Goal: Check status: Check status

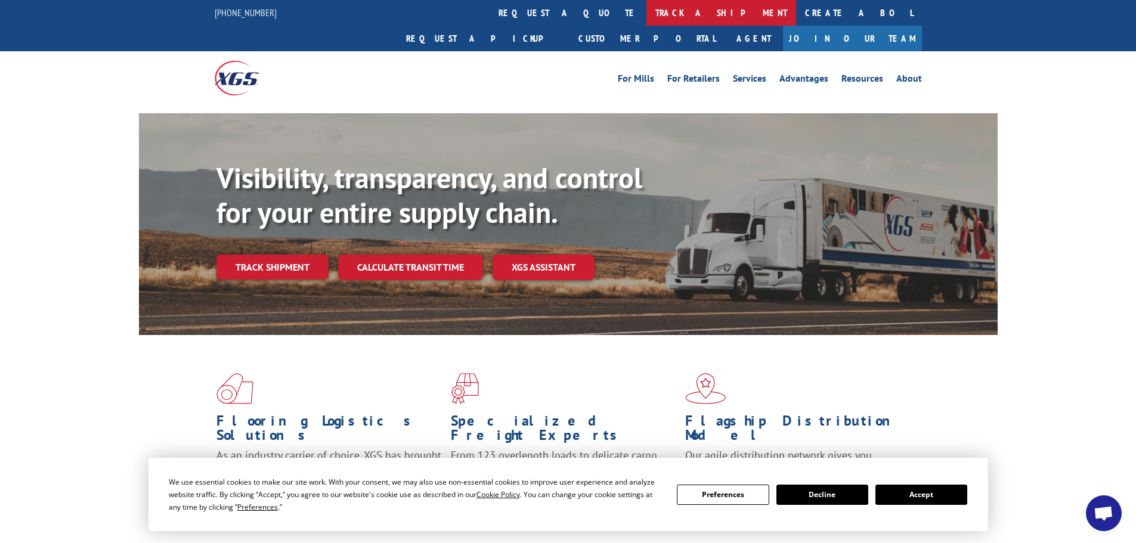
click at [646, 11] on link "track a shipment" at bounding box center [721, 13] width 150 height 26
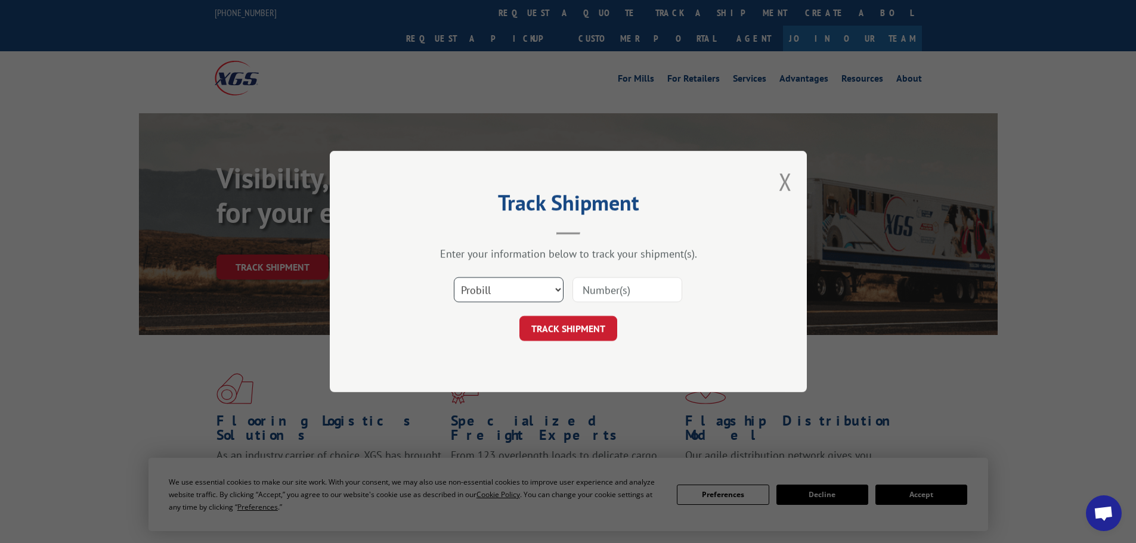
click at [505, 287] on select "Select category... Probill BOL PO" at bounding box center [509, 289] width 110 height 25
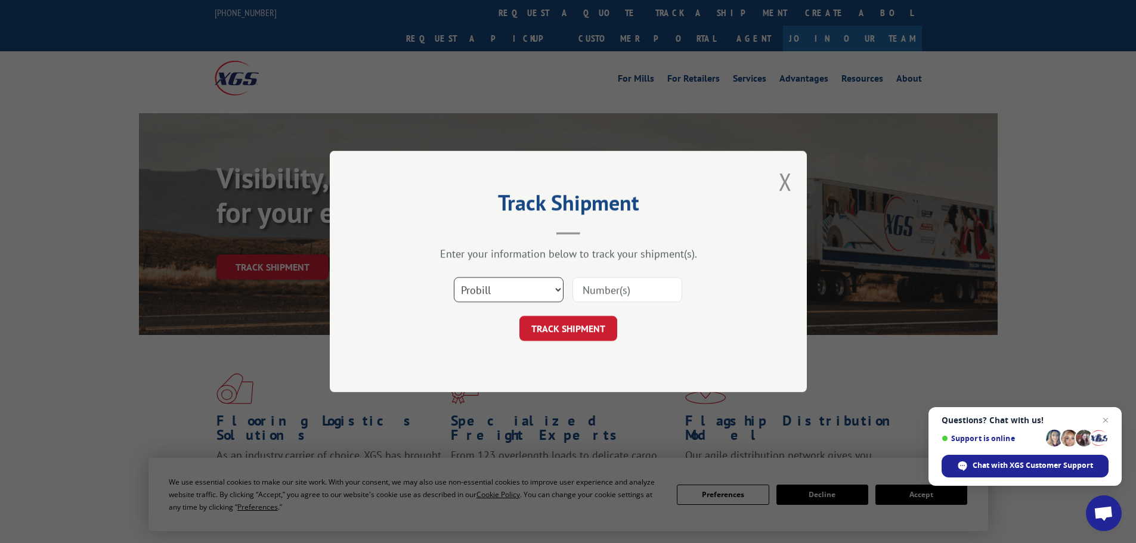
select select "po"
click at [454, 277] on select "Select category... Probill BOL PO" at bounding box center [509, 289] width 110 height 25
click at [590, 291] on input at bounding box center [627, 289] width 110 height 25
paste input "12537230"
type input "12537230"
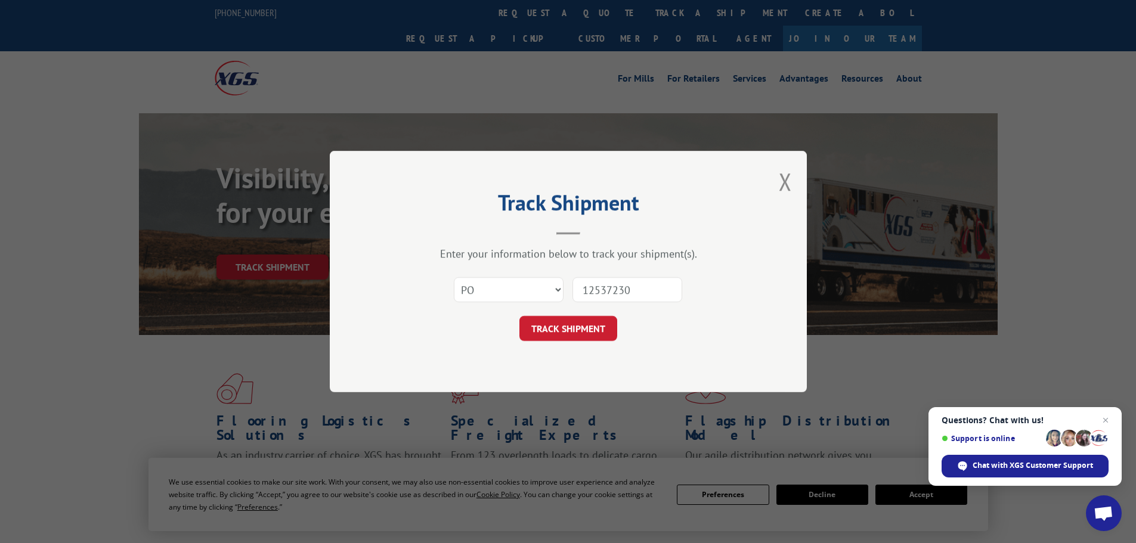
click at [1108, 421] on span "Close chat" at bounding box center [1105, 420] width 14 height 14
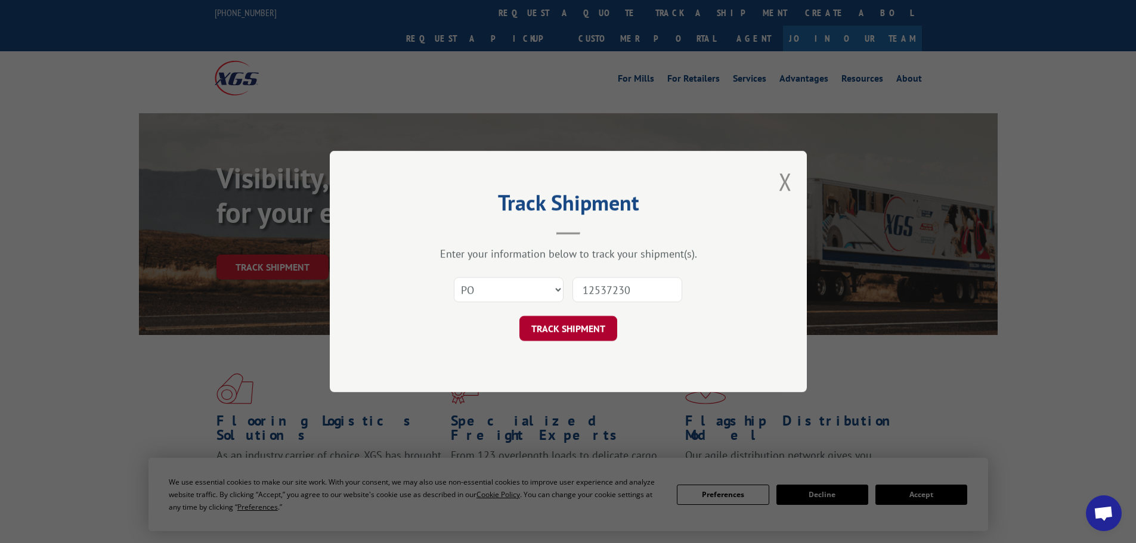
click at [568, 328] on button "TRACK SHIPMENT" at bounding box center [568, 328] width 98 height 25
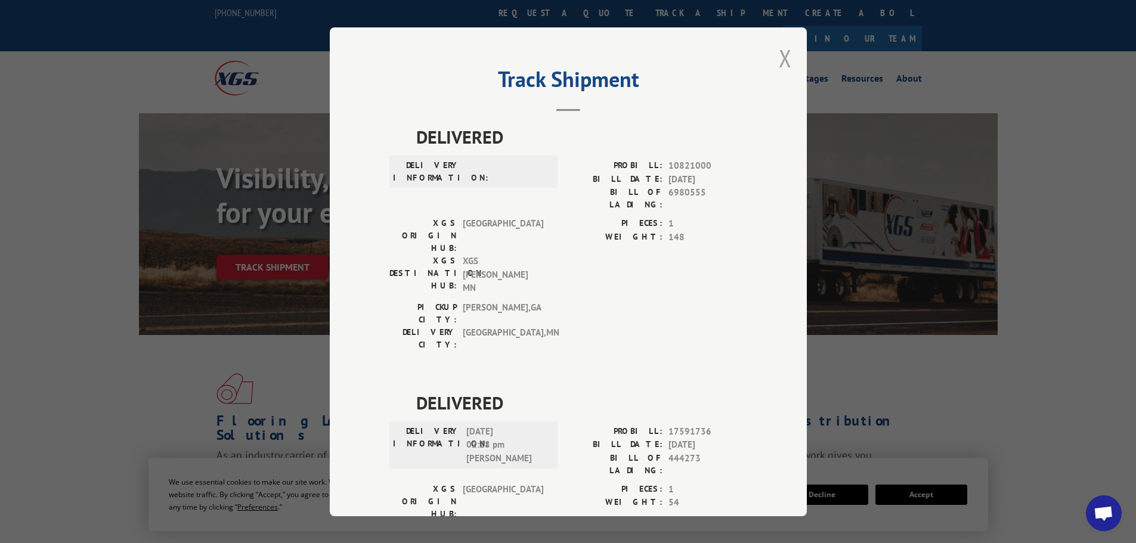
click at [779, 54] on button "Close modal" at bounding box center [784, 58] width 13 height 32
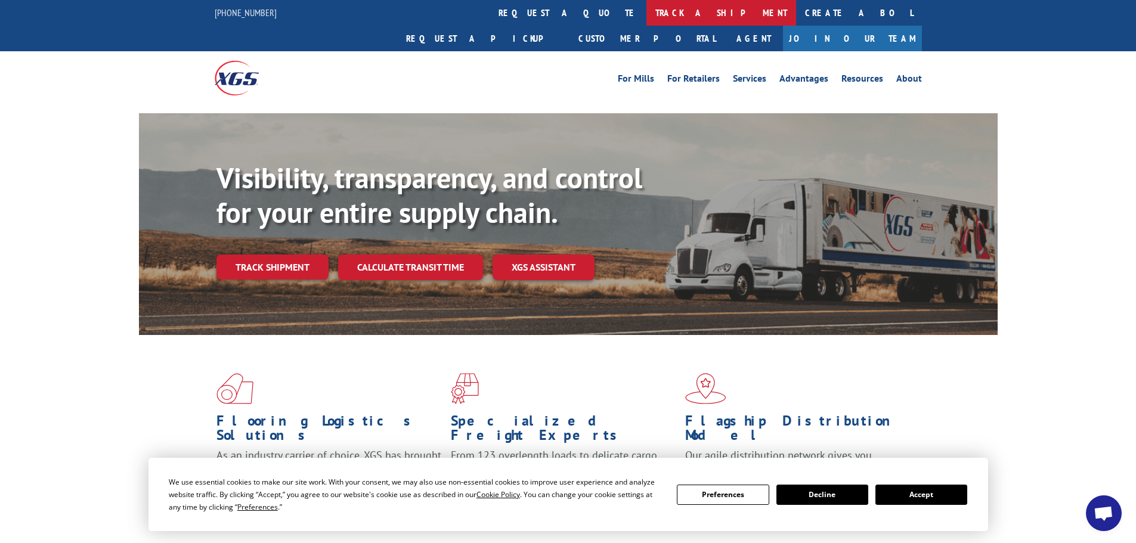
click at [646, 11] on link "track a shipment" at bounding box center [721, 13] width 150 height 26
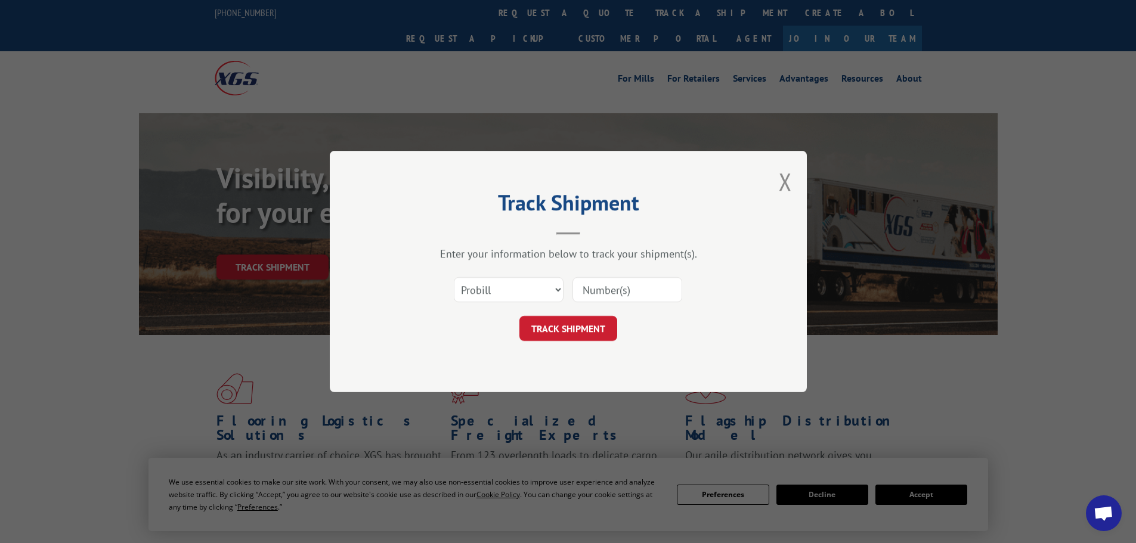
click at [587, 286] on input at bounding box center [627, 289] width 110 height 25
click at [584, 319] on button "TRACK SHIPMENT" at bounding box center [568, 328] width 98 height 25
click at [533, 289] on select "Select category... Probill BOL PO" at bounding box center [509, 289] width 110 height 25
select select "po"
click at [454, 277] on select "Select category... Probill BOL PO" at bounding box center [509, 289] width 110 height 25
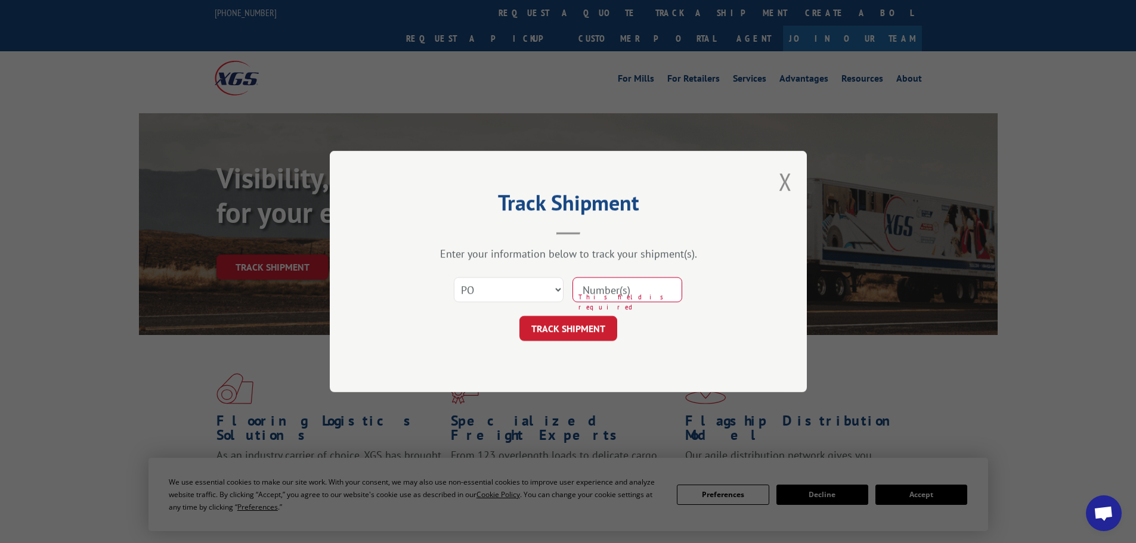
click at [604, 292] on input at bounding box center [627, 289] width 110 height 25
paste input "12537229"
type input "12537229"
click at [603, 325] on button "TRACK SHIPMENT" at bounding box center [568, 328] width 98 height 25
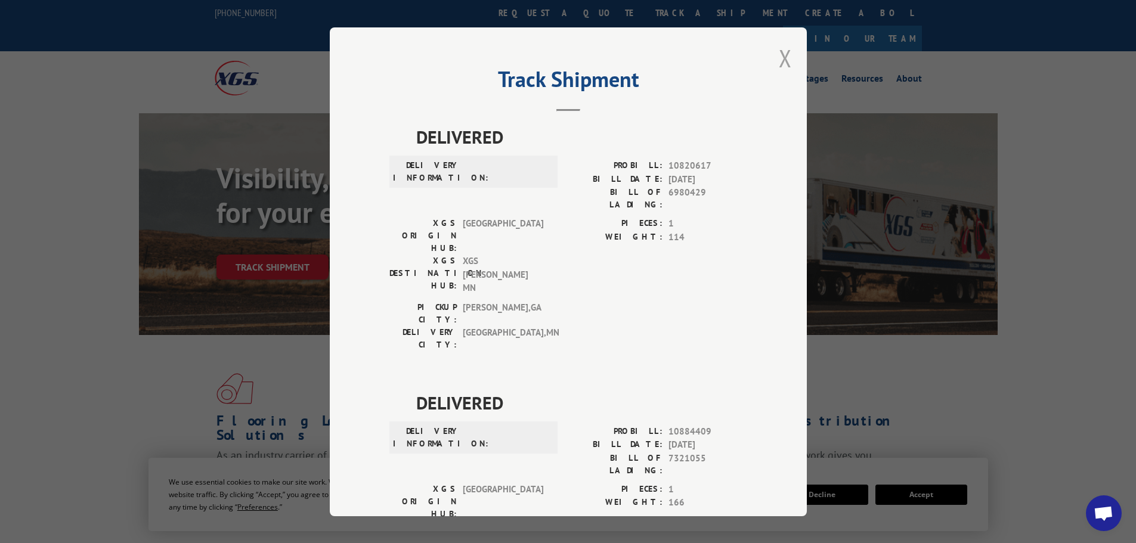
click at [783, 57] on button "Close modal" at bounding box center [784, 58] width 13 height 32
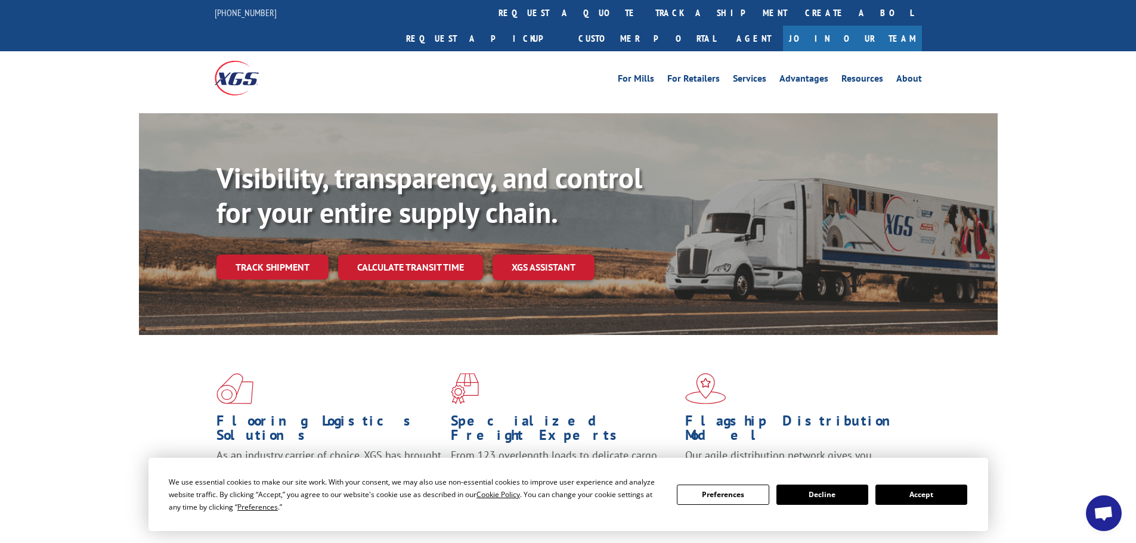
click at [929, 497] on button "Accept" at bounding box center [921, 495] width 92 height 20
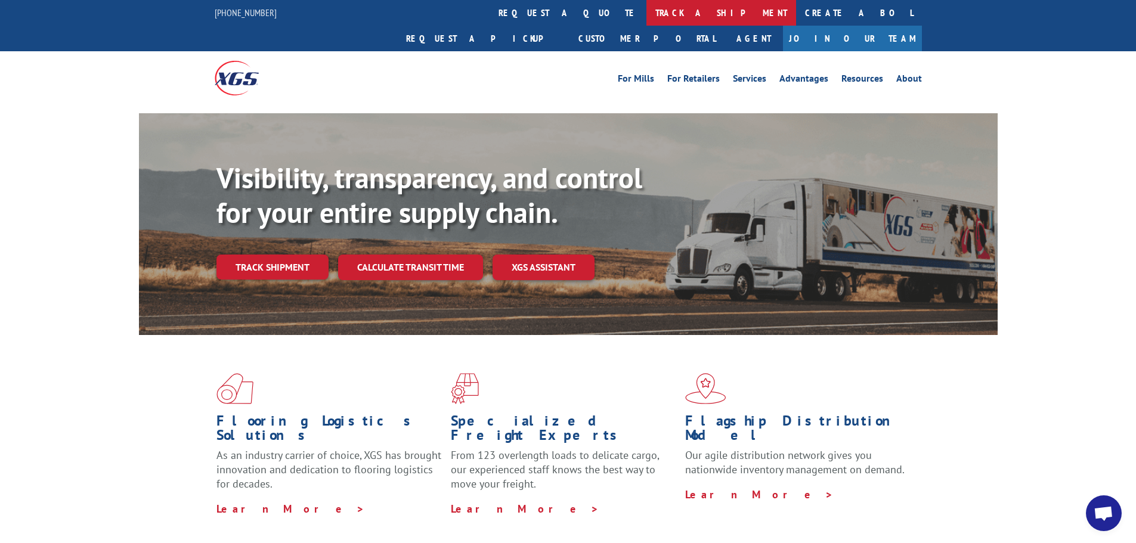
click at [646, 11] on link "track a shipment" at bounding box center [721, 13] width 150 height 26
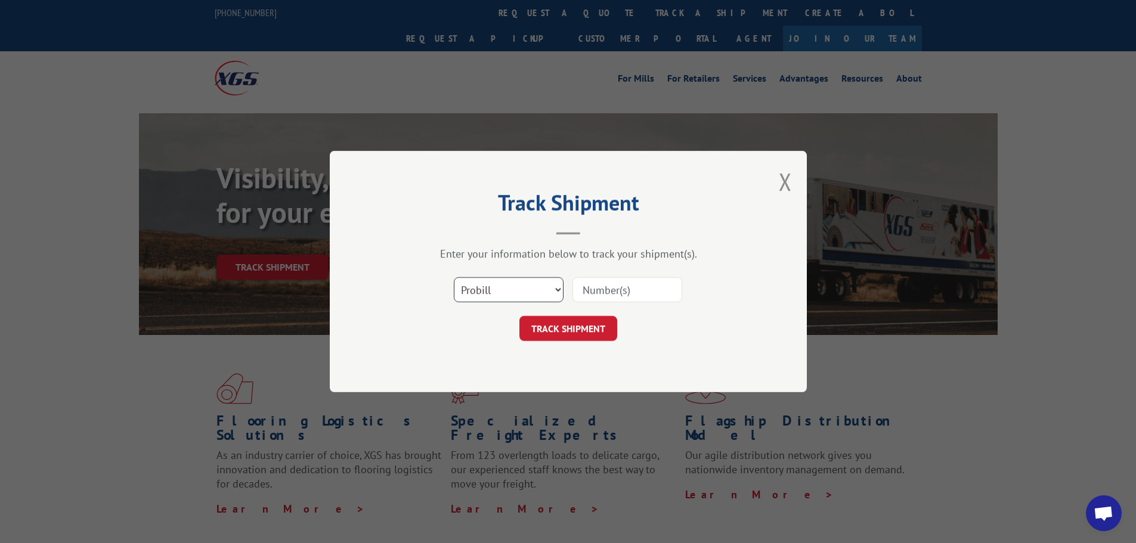
click at [486, 294] on select "Select category... Probill BOL PO" at bounding box center [509, 289] width 110 height 25
select select "po"
click at [454, 277] on select "Select category... Probill BOL PO" at bounding box center [509, 289] width 110 height 25
click at [599, 287] on input at bounding box center [627, 289] width 110 height 25
paste input "12537245"
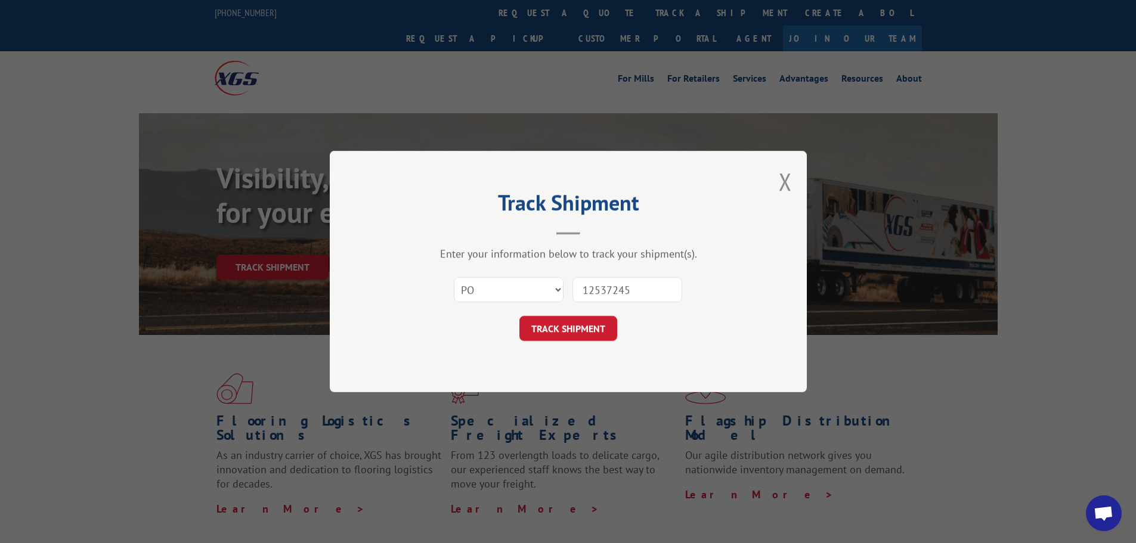
type input "12537245"
click at [601, 325] on button "TRACK SHIPMENT" at bounding box center [568, 328] width 98 height 25
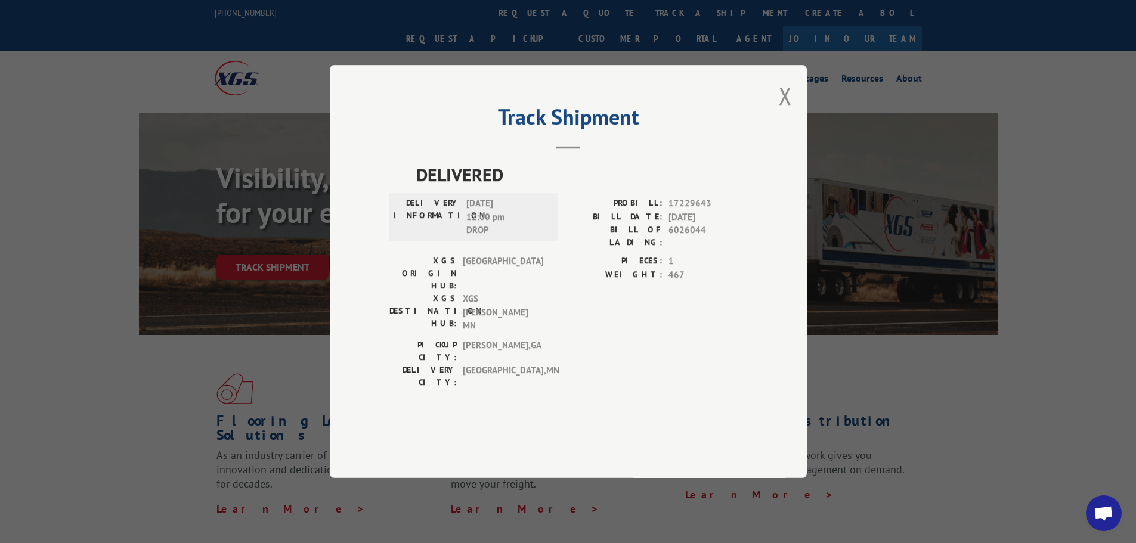
click at [787, 111] on button "Close modal" at bounding box center [784, 96] width 13 height 32
